Goal: Download file/media

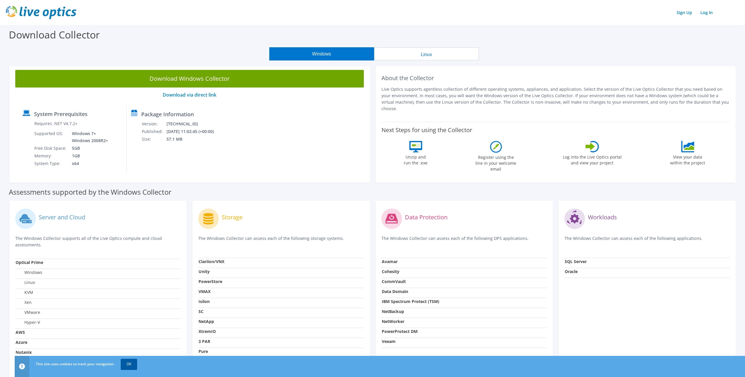
click at [130, 366] on link "OK" at bounding box center [129, 364] width 16 height 11
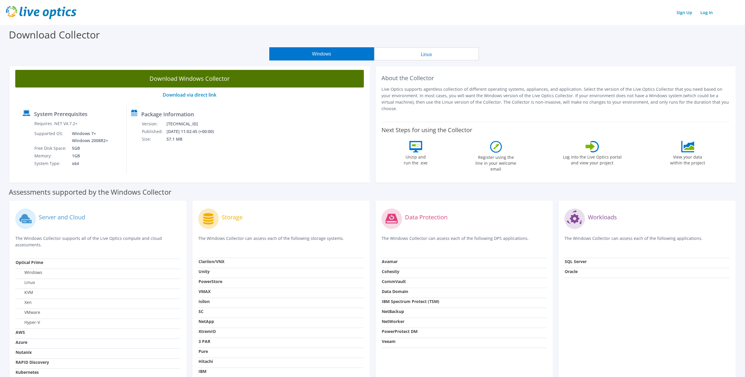
click at [180, 77] on link "Download Windows Collector" at bounding box center [189, 79] width 348 height 18
